Goal: Task Accomplishment & Management: Manage account settings

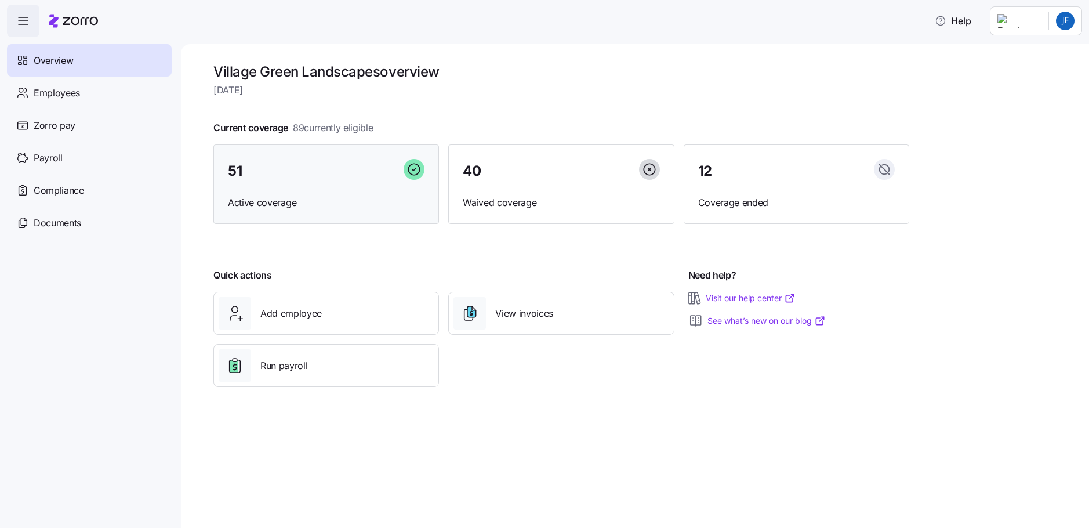
click at [272, 198] on span "Active coverage" at bounding box center [326, 202] width 197 height 14
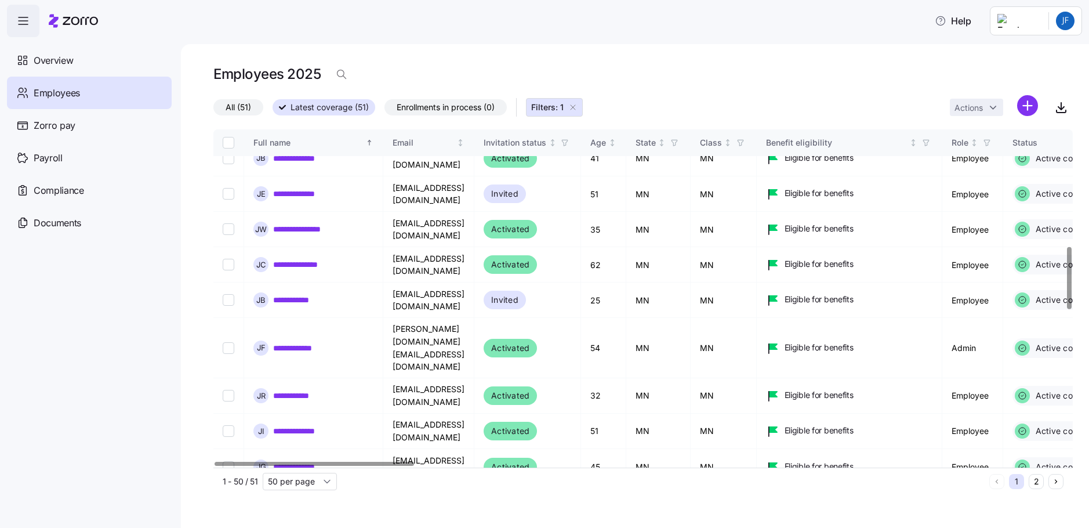
scroll to position [638, 0]
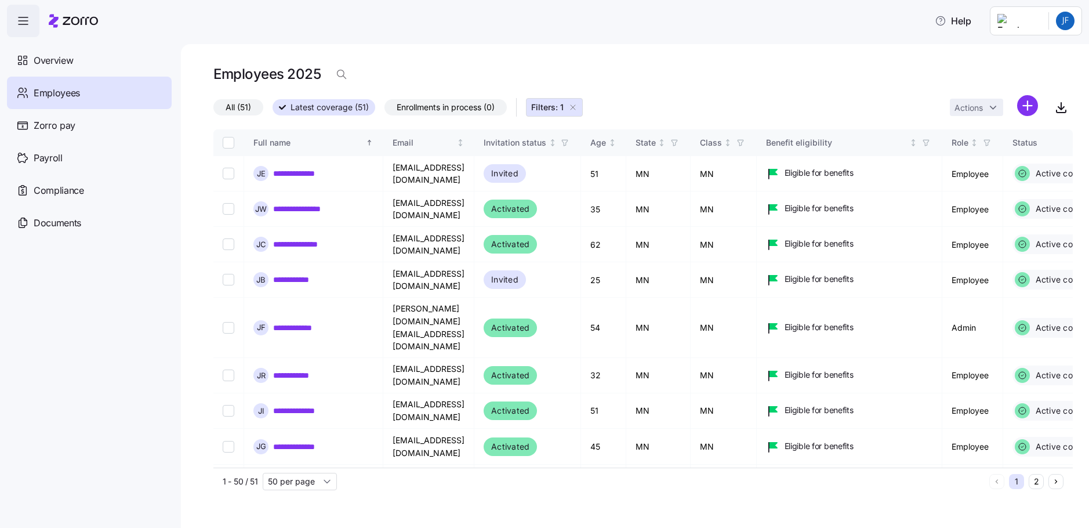
click at [1037, 482] on button "2" at bounding box center [1036, 481] width 15 height 15
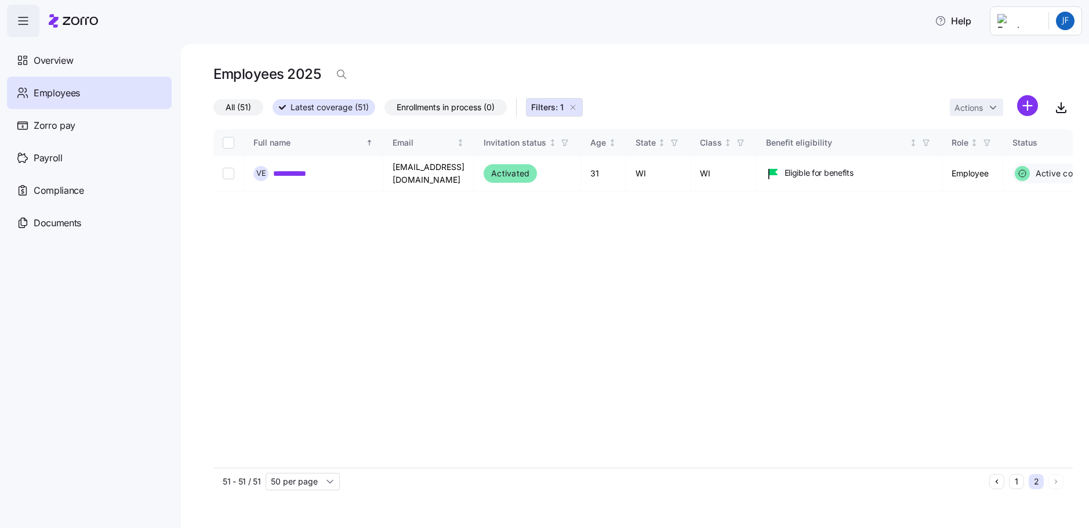
click at [1017, 481] on button "1" at bounding box center [1016, 481] width 15 height 15
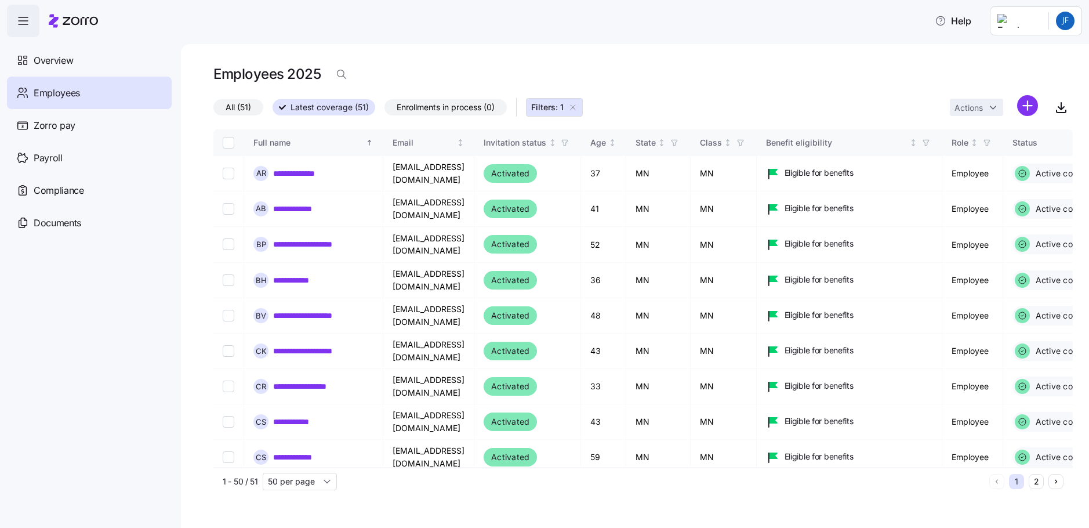
click at [1017, 481] on button "1" at bounding box center [1016, 481] width 15 height 15
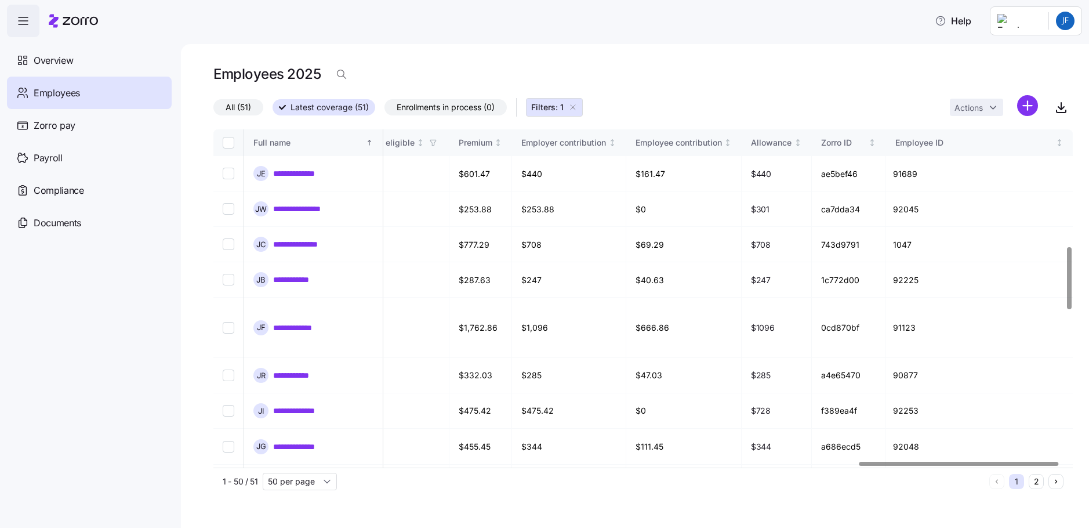
scroll to position [638, 2791]
click at [961, 467] on div at bounding box center [639, 463] width 852 height 7
click at [298, 405] on link "**********" at bounding box center [298, 411] width 51 height 12
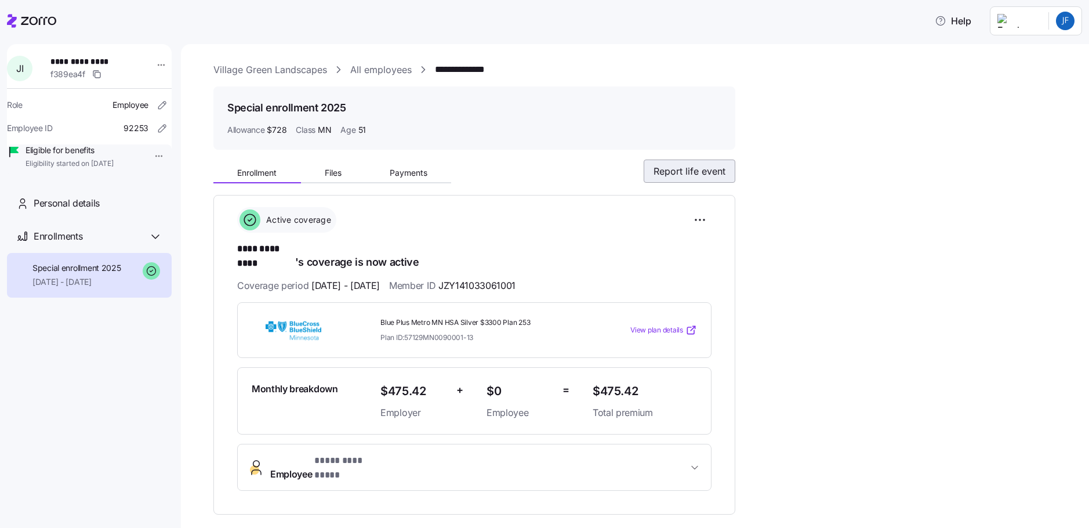
click at [693, 173] on span "Report life event" at bounding box center [689, 171] width 72 height 14
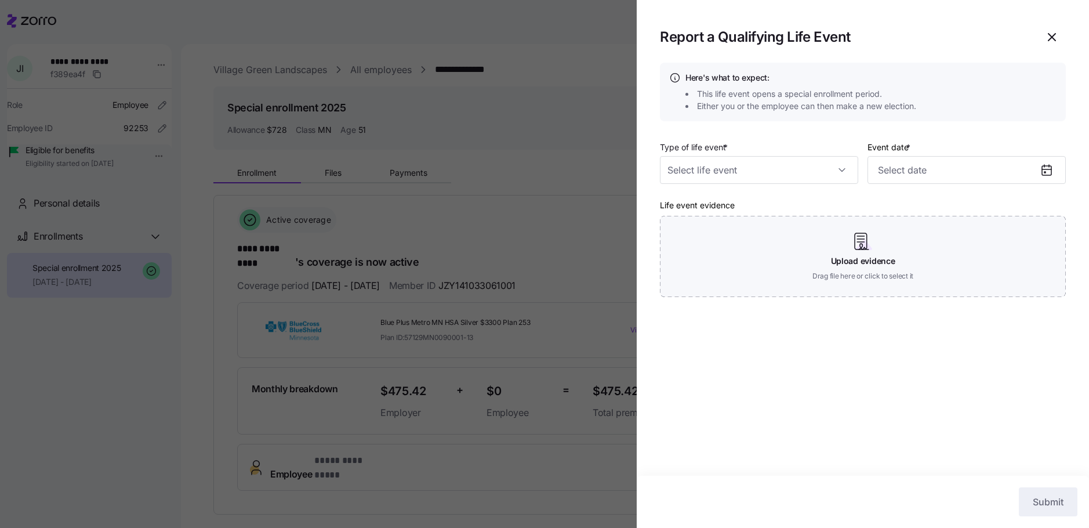
click at [693, 173] on input "Type of life event *" at bounding box center [759, 170] width 198 height 28
click at [71, 405] on div at bounding box center [544, 264] width 1089 height 528
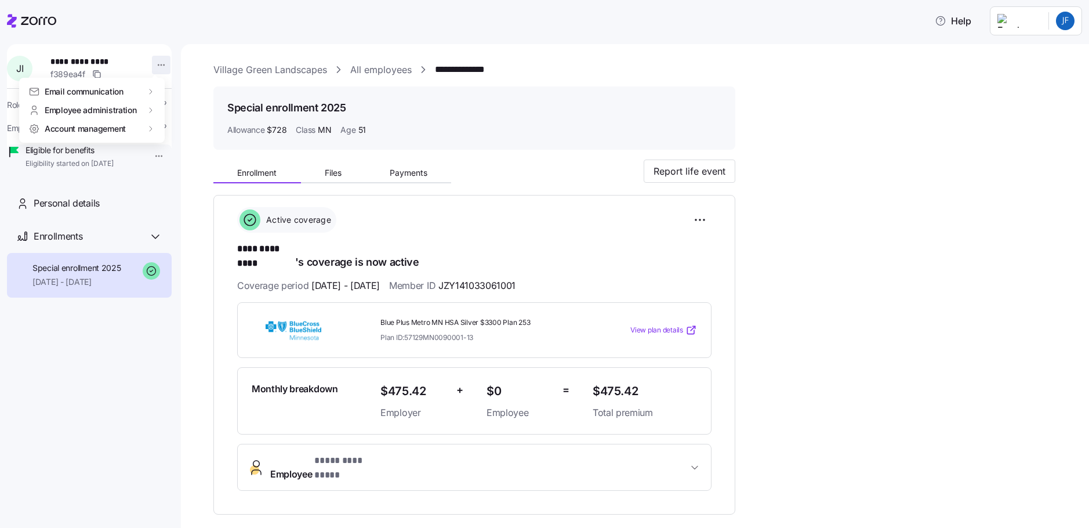
click at [155, 63] on html "**********" at bounding box center [544, 260] width 1089 height 521
click at [521, 138] on html "**********" at bounding box center [544, 260] width 1089 height 521
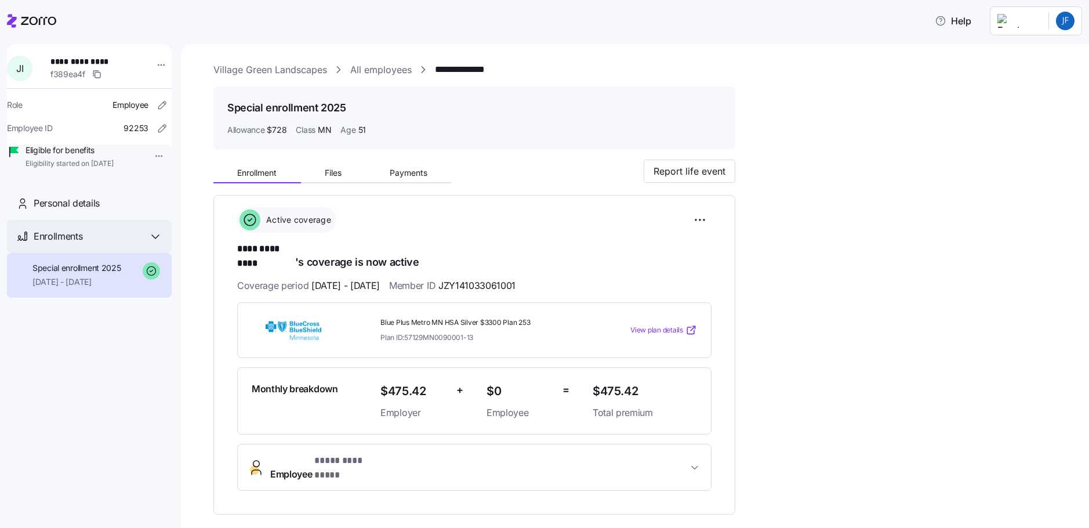
click at [150, 244] on icon at bounding box center [155, 237] width 14 height 14
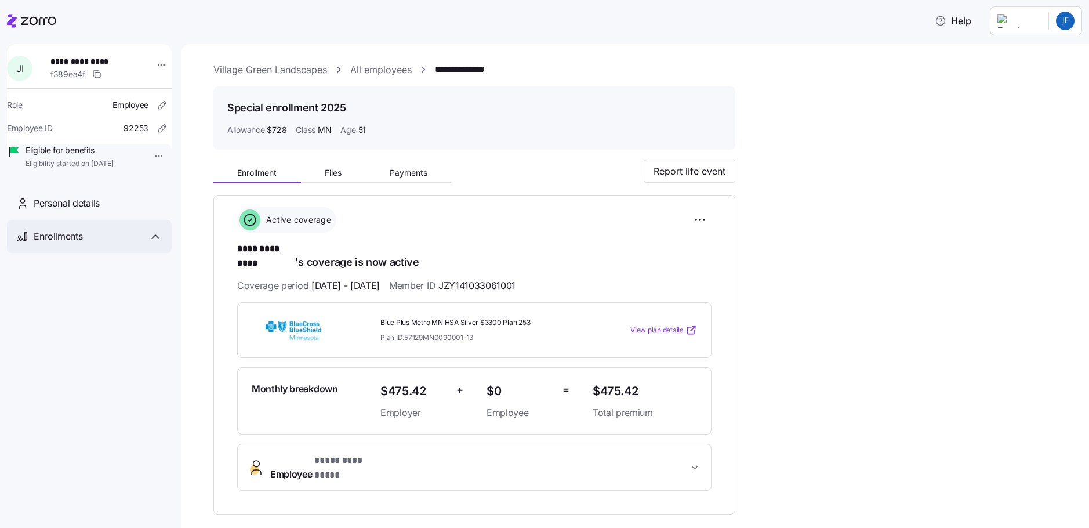
click at [150, 244] on icon at bounding box center [155, 237] width 14 height 14
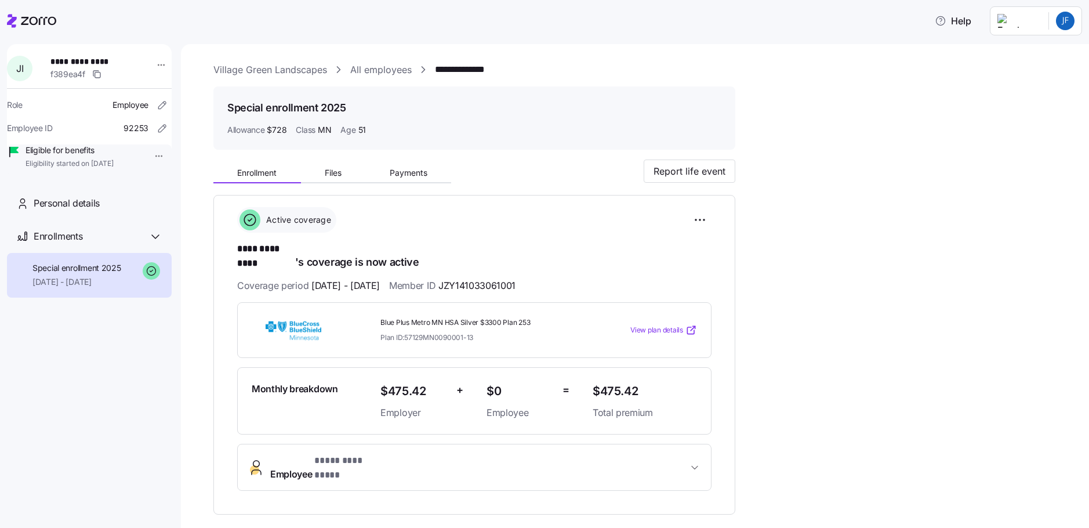
click at [147, 157] on html "**********" at bounding box center [544, 260] width 1089 height 521
click at [183, 180] on div "Terminate employee" at bounding box center [188, 182] width 77 height 13
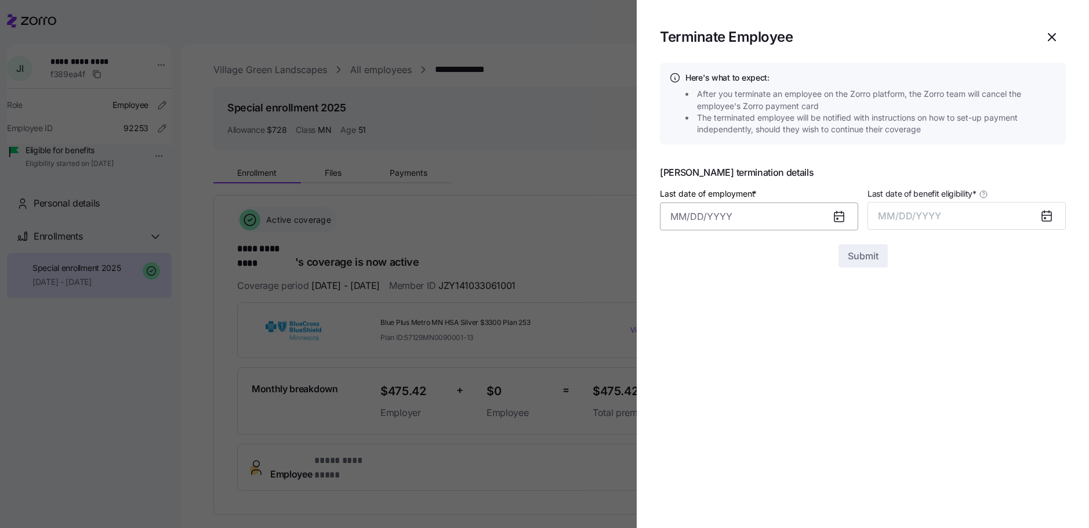
click at [688, 216] on input "Last date of employment *" at bounding box center [759, 216] width 198 height 28
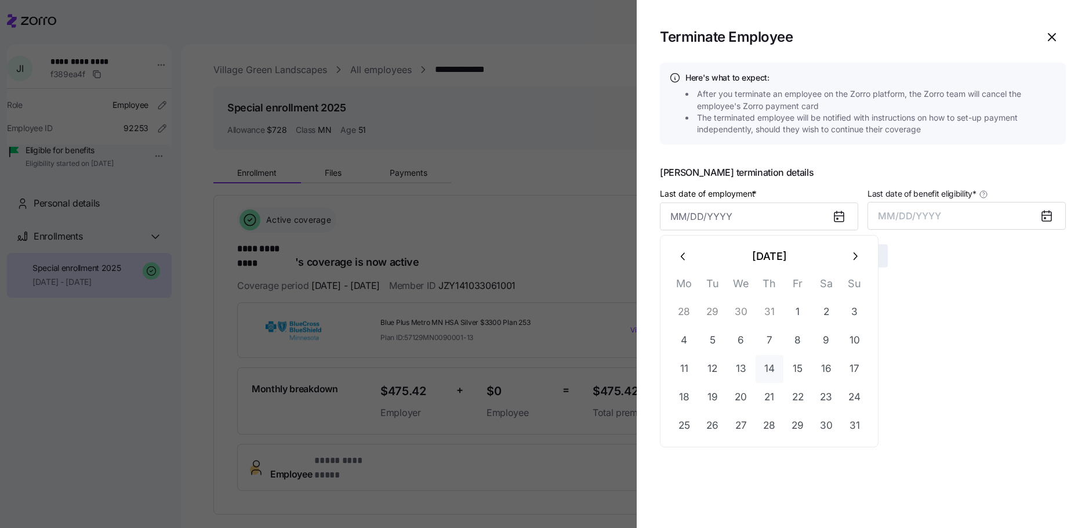
click at [768, 369] on button "14" at bounding box center [769, 369] width 28 height 28
type input "August 14, 2025"
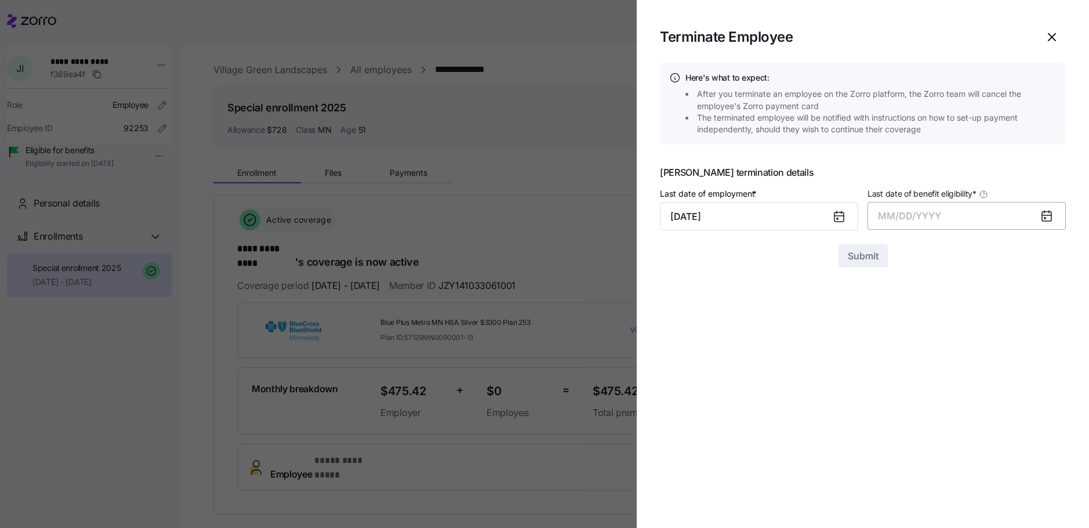
click at [931, 219] on span "MM/DD/YYYY" at bounding box center [909, 216] width 63 height 12
click at [975, 344] on button "Aug" at bounding box center [977, 346] width 66 height 28
click at [863, 256] on span "Submit" at bounding box center [863, 256] width 31 height 14
